Goal: Transaction & Acquisition: Obtain resource

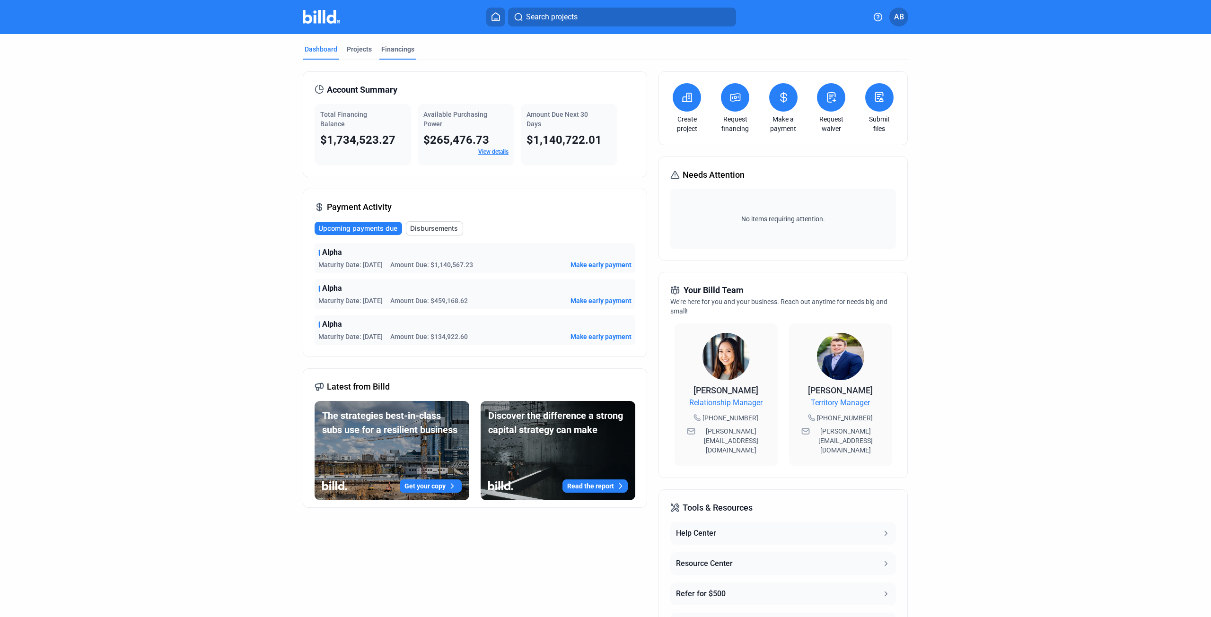
click at [387, 50] on div "Financings" at bounding box center [397, 48] width 33 height 9
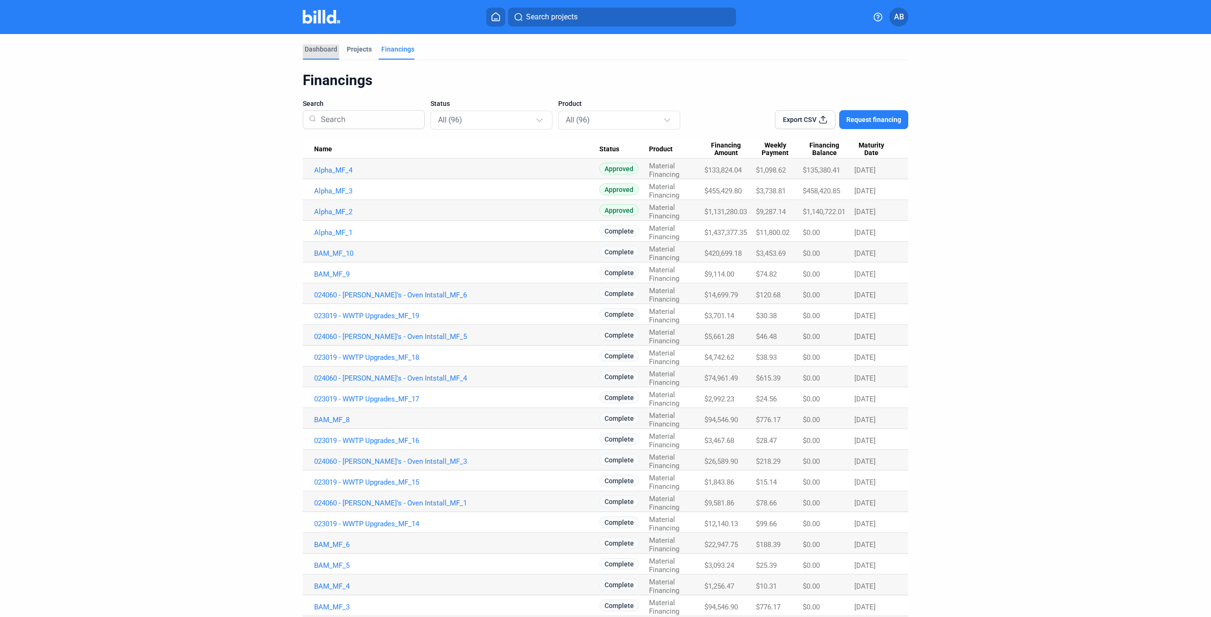
click at [327, 46] on div "Dashboard" at bounding box center [321, 48] width 33 height 9
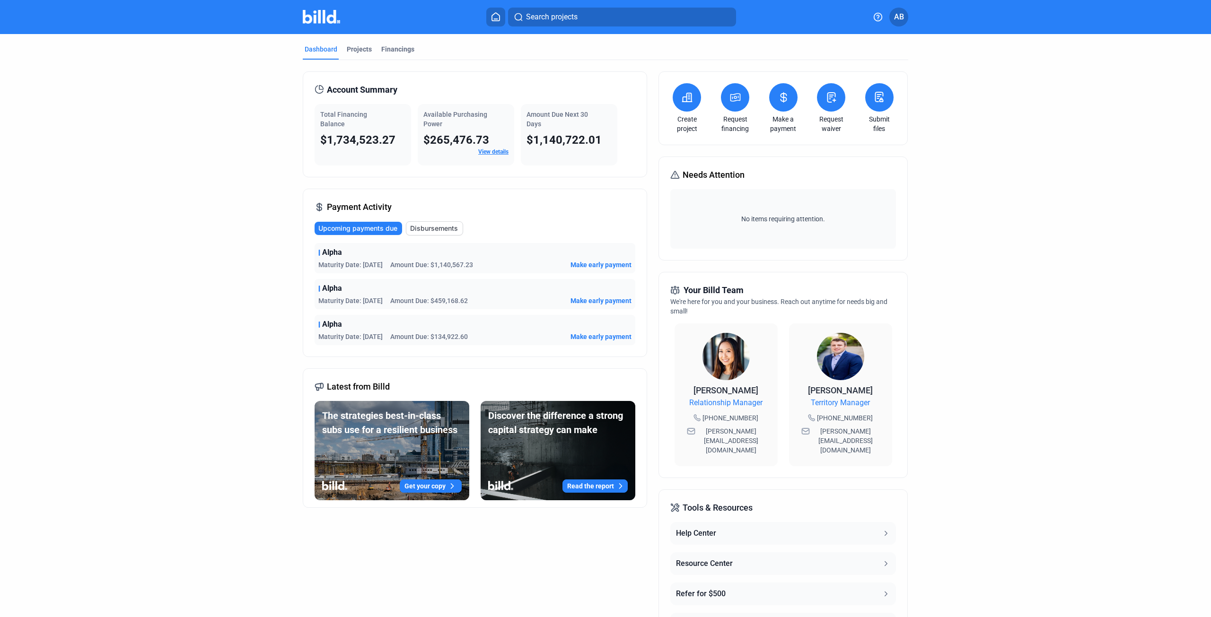
click at [496, 12] on button at bounding box center [495, 17] width 19 height 19
click at [573, 19] on span "Search projects" at bounding box center [552, 16] width 52 height 11
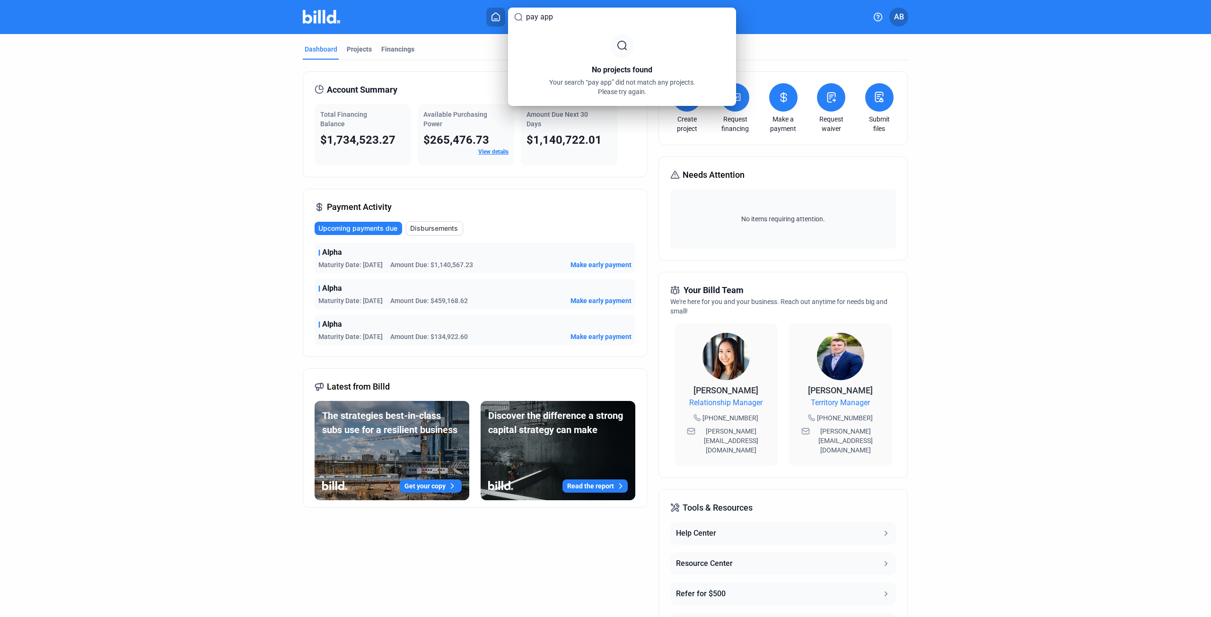
drag, startPoint x: 573, startPoint y: 18, endPoint x: 519, endPoint y: 20, distance: 54.4
click at [532, 20] on input "pay app" at bounding box center [628, 16] width 204 height 11
type input "p"
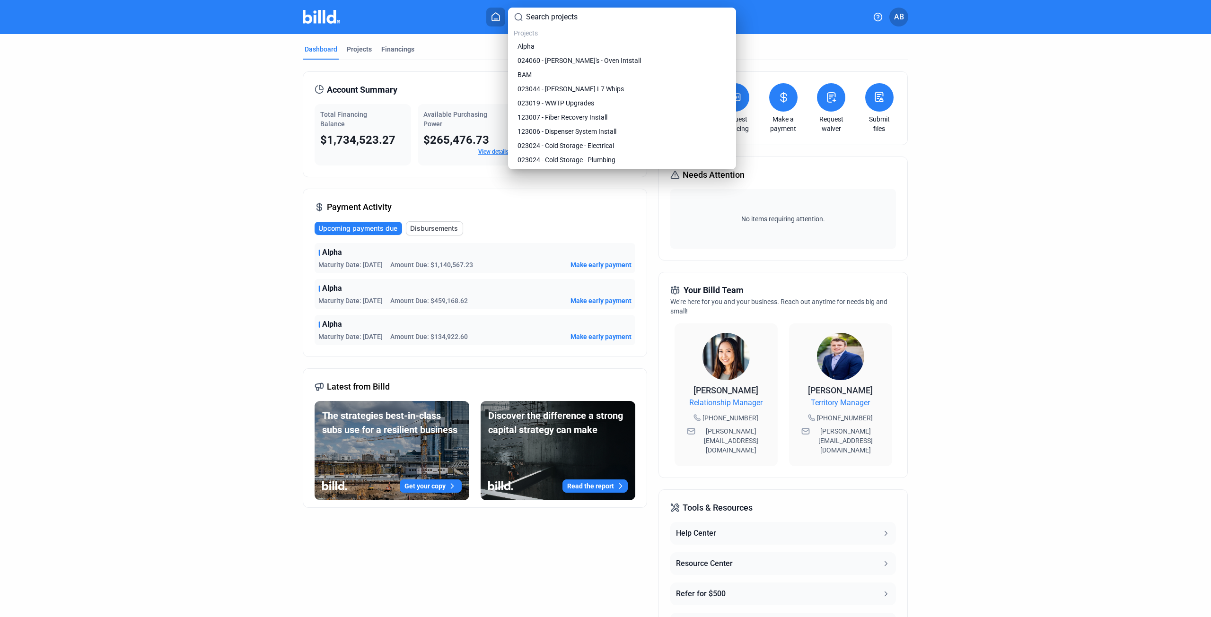
click at [1087, 85] on div at bounding box center [605, 308] width 1211 height 617
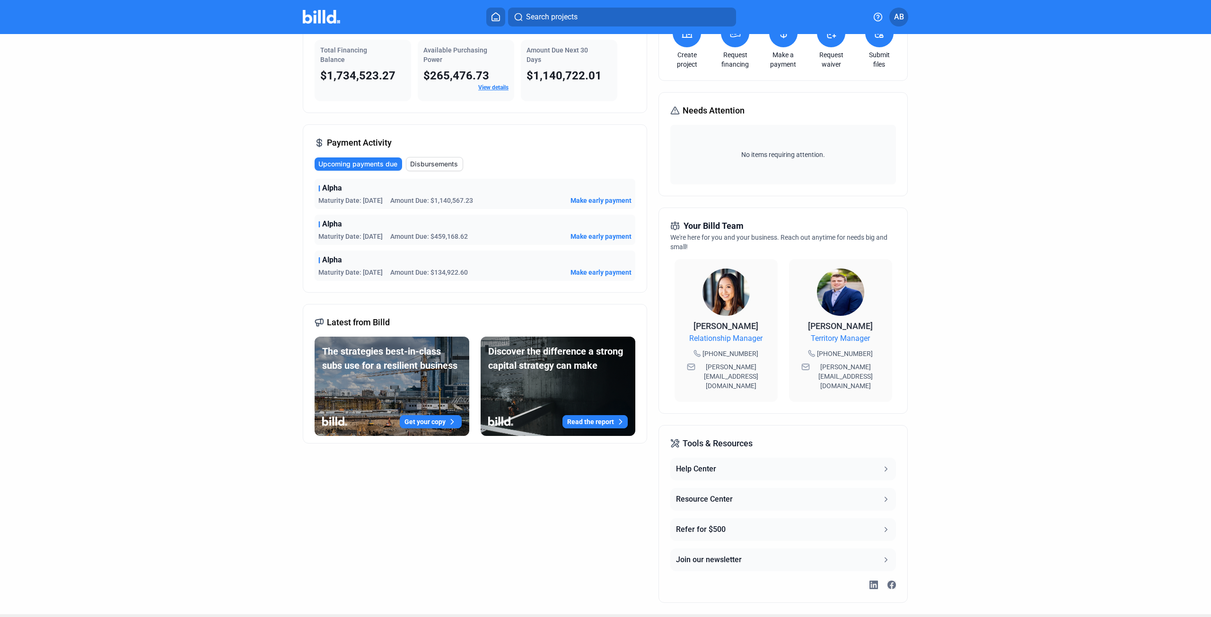
scroll to position [66, 0]
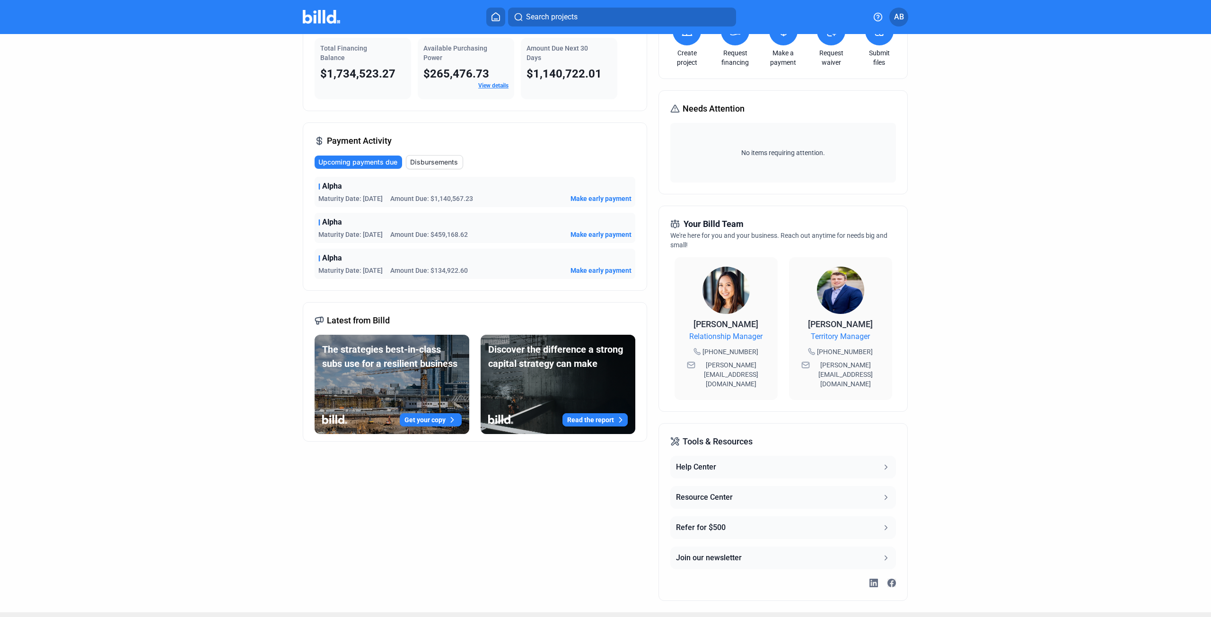
click at [727, 492] on div "Resource Center" at bounding box center [704, 497] width 57 height 11
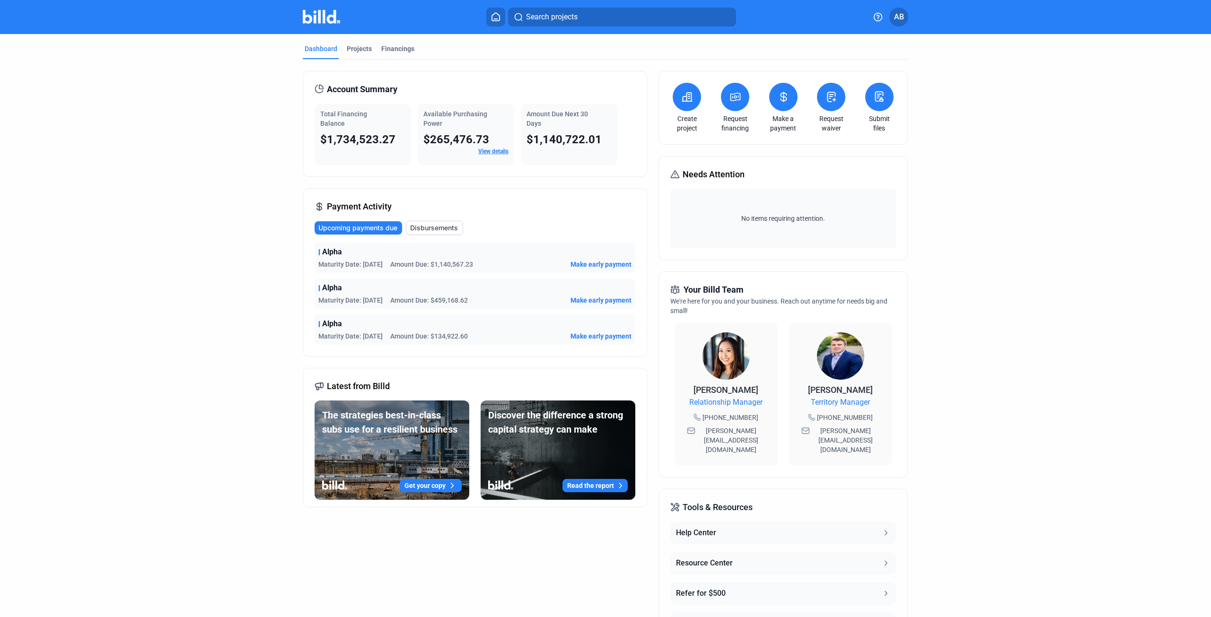
scroll to position [0, 0]
click at [903, 17] on span "AB" at bounding box center [899, 16] width 10 height 11
click at [721, 146] on div at bounding box center [605, 308] width 1211 height 617
click at [745, 90] on button at bounding box center [735, 97] width 28 height 28
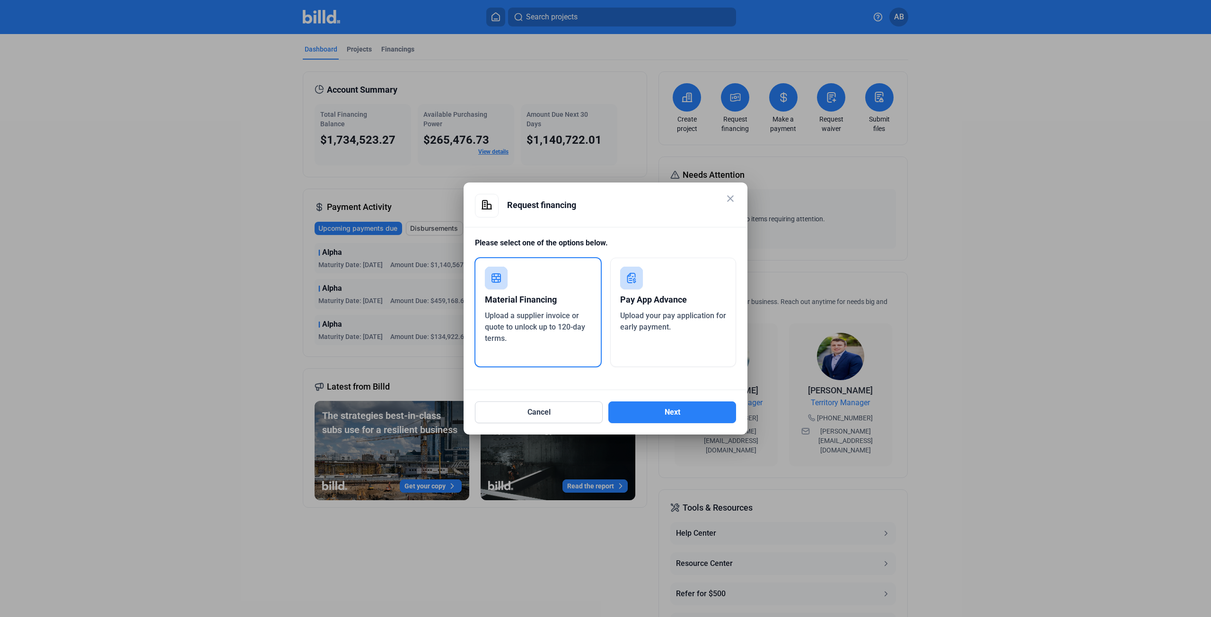
click at [651, 286] on div "Pay App Advance Upload your pay application for early payment." at bounding box center [673, 312] width 126 height 109
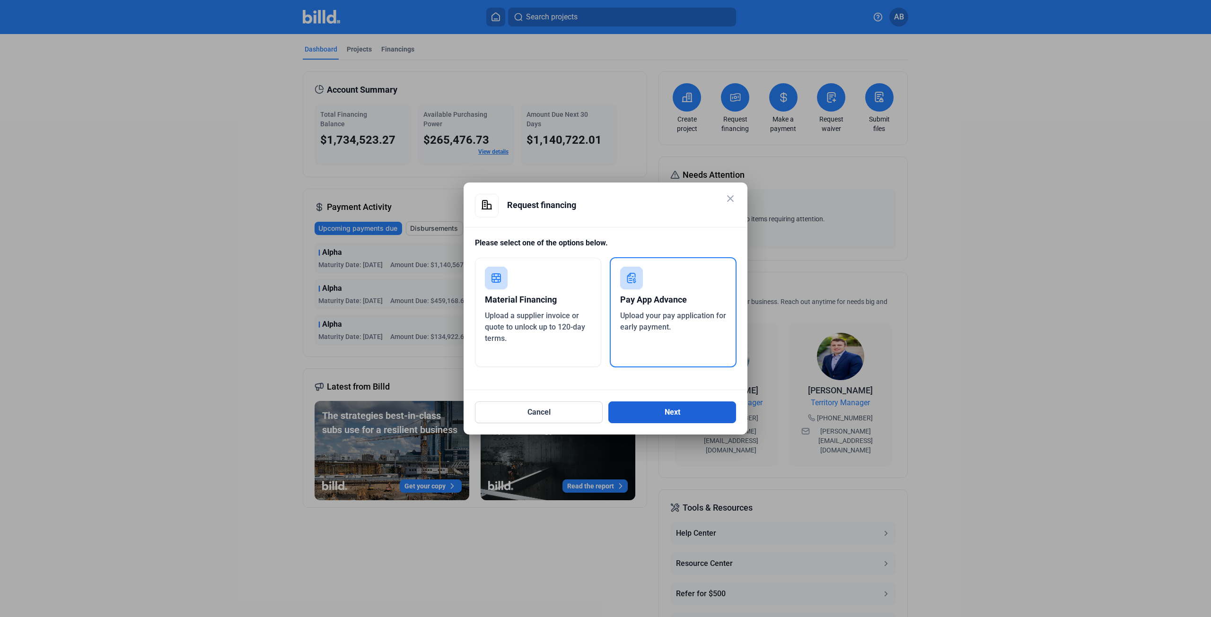
click at [669, 411] on button "Next" at bounding box center [672, 413] width 128 height 22
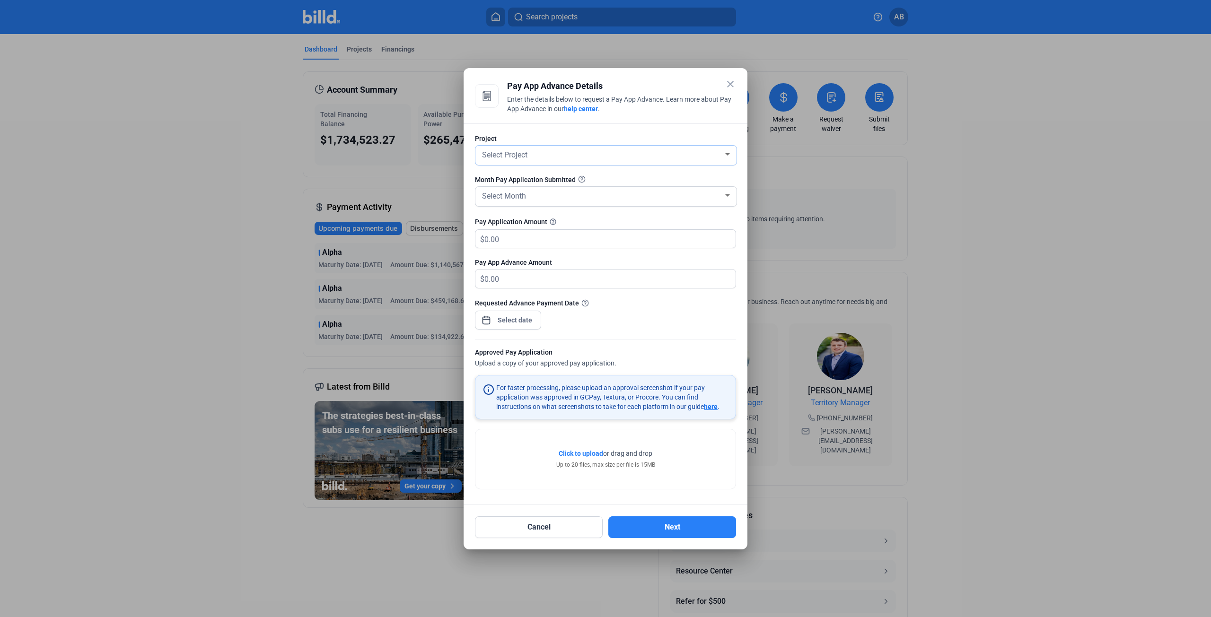
click at [517, 155] on span "Select Project" at bounding box center [504, 154] width 45 height 9
click at [519, 175] on span "Alpha" at bounding box center [510, 170] width 19 height 9
click at [529, 191] on div "Select Month" at bounding box center [601, 195] width 243 height 13
click at [508, 174] on div at bounding box center [605, 308] width 1211 height 617
click at [553, 533] on button "Cancel" at bounding box center [539, 528] width 128 height 22
